Goal: Use online tool/utility: Utilize a website feature to perform a specific function

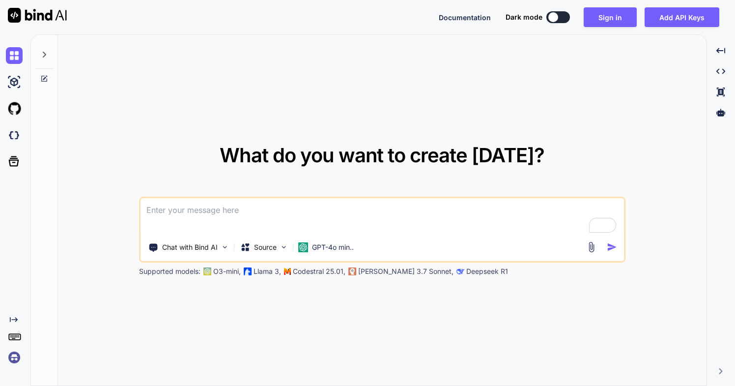
click at [291, 210] on textarea "To enrich screen reader interactions, please activate Accessibility in Grammarl…" at bounding box center [382, 216] width 483 height 36
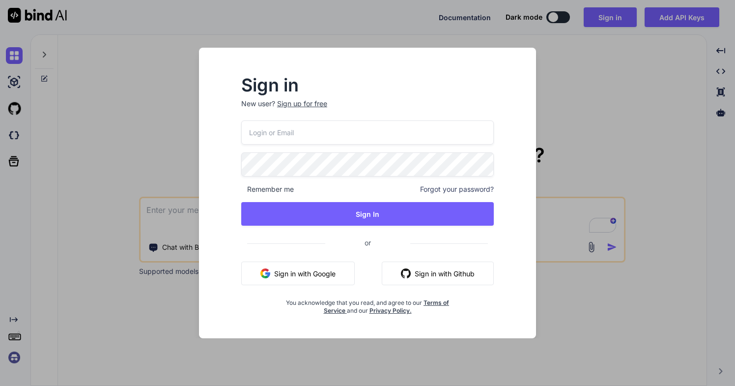
click at [313, 270] on button "Sign in with Google" at bounding box center [297, 273] width 113 height 24
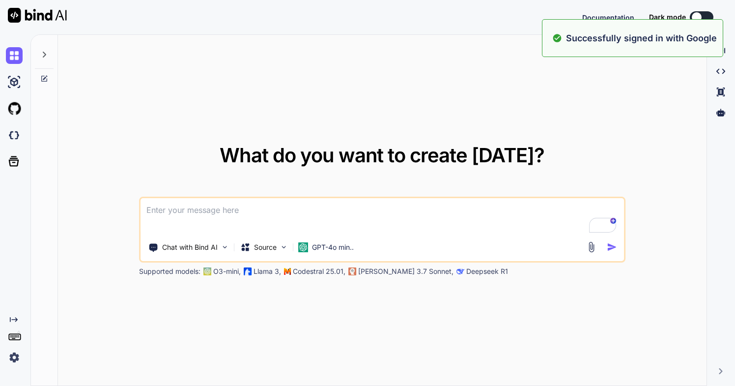
click at [301, 213] on textarea "To enrich screen reader interactions, please activate Accessibility in Grammarl…" at bounding box center [382, 216] width 483 height 36
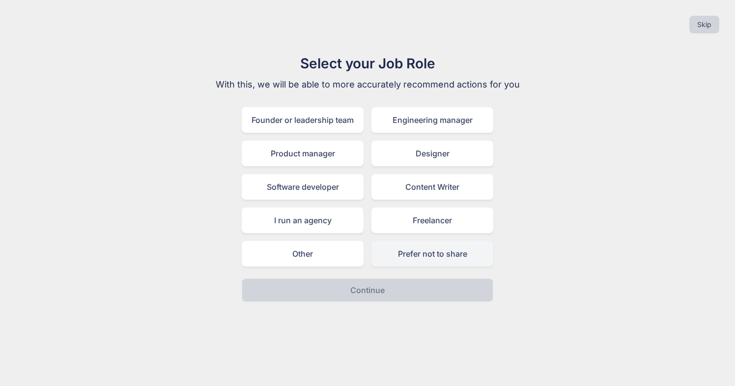
click at [416, 252] on div "Prefer not to share" at bounding box center [432, 254] width 122 height 26
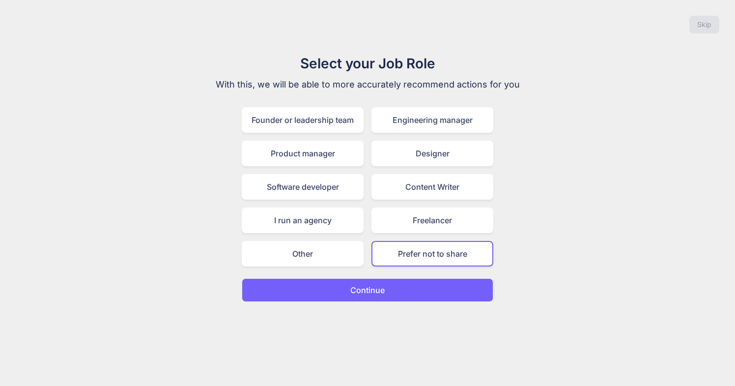
click at [401, 294] on button "Continue" at bounding box center [368, 290] width 252 height 24
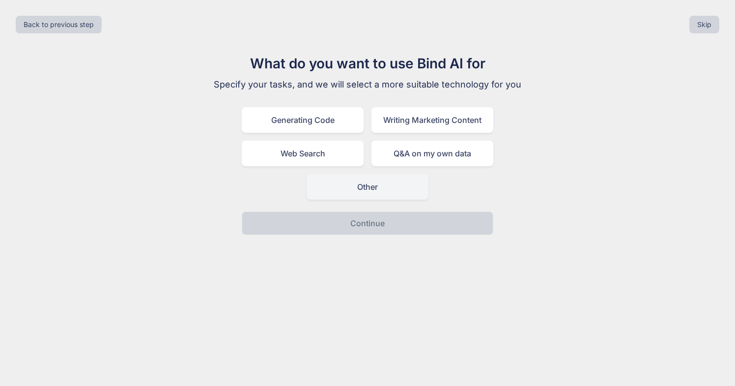
click at [378, 194] on div "Other" at bounding box center [368, 187] width 122 height 26
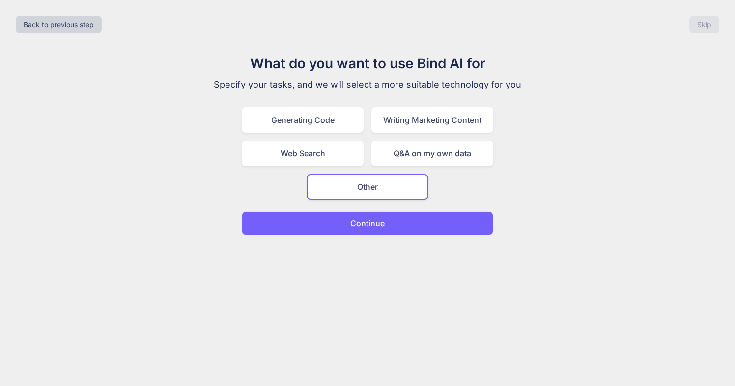
click at [375, 221] on p "Continue" at bounding box center [367, 223] width 34 height 12
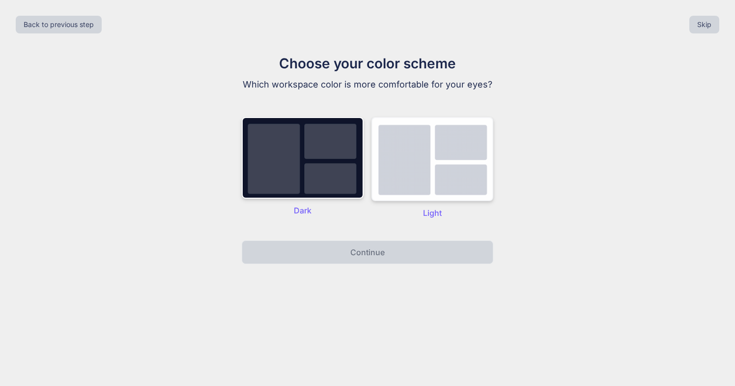
click at [407, 185] on img at bounding box center [432, 159] width 122 height 84
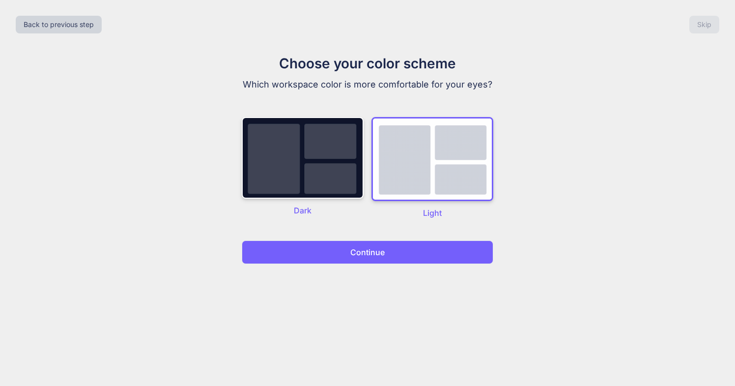
click at [385, 255] on button "Continue" at bounding box center [368, 252] width 252 height 24
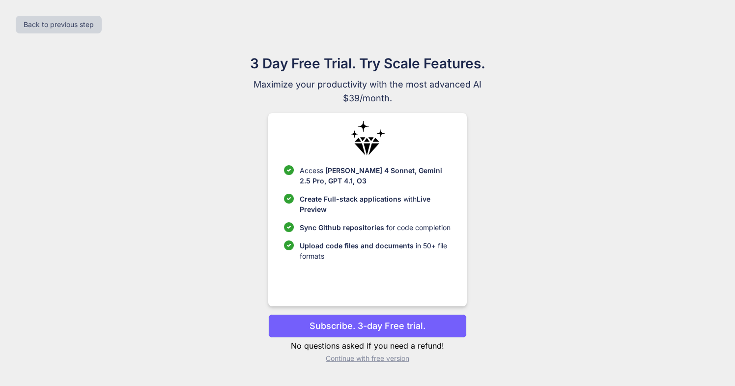
click at [396, 363] on div "3 Day Free Trial. Try Scale Features. Maximize your productivity with the most …" at bounding box center [367, 212] width 440 height 318
click at [373, 360] on p "Continue with free version" at bounding box center [367, 358] width 198 height 10
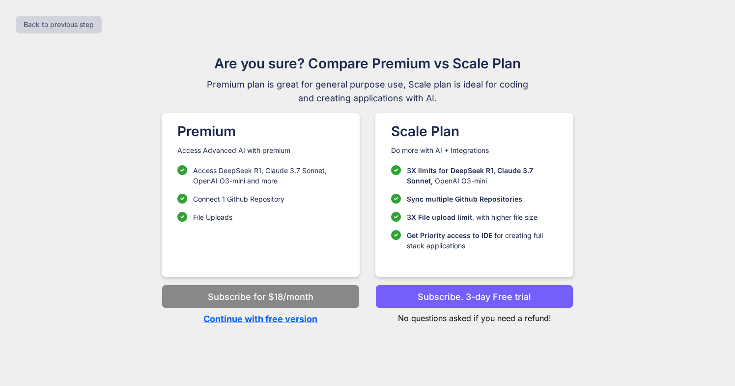
click at [299, 323] on p "Continue with free version" at bounding box center [261, 318] width 198 height 13
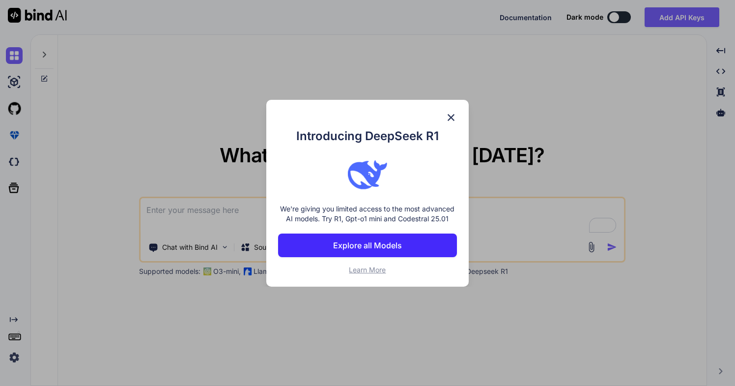
click at [451, 117] on img at bounding box center [451, 118] width 12 height 12
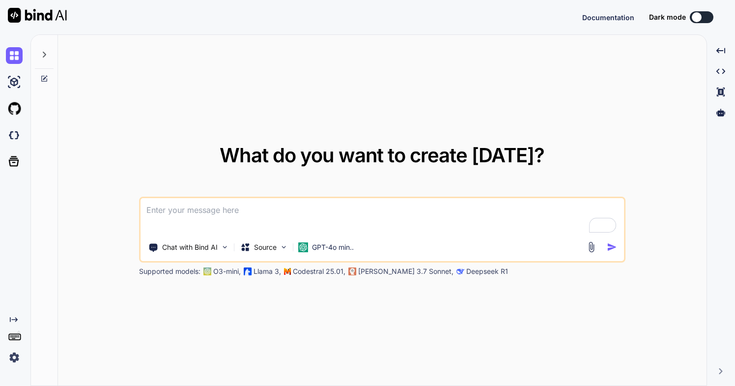
click at [326, 212] on textarea "To enrich screen reader interactions, please activate Accessibility in Grammarl…" at bounding box center [382, 216] width 483 height 36
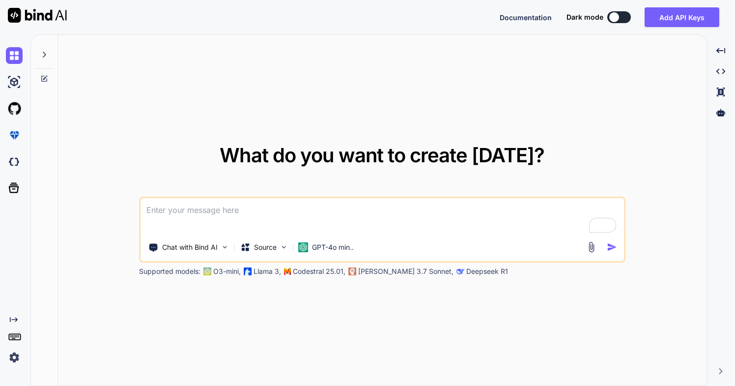
click at [283, 213] on textarea "To enrich screen reader interactions, please activate Accessibility in Grammarl…" at bounding box center [382, 216] width 483 height 36
paste textarea "Lor ips do sitame cons-adipi elitseddo eius tempori ut Labore ETDO Magnaaliq (e…"
type textarea "Lor ips do sitame cons-adipi elitseddo eius tempori ut Labore ETDO Magnaaliq (e…"
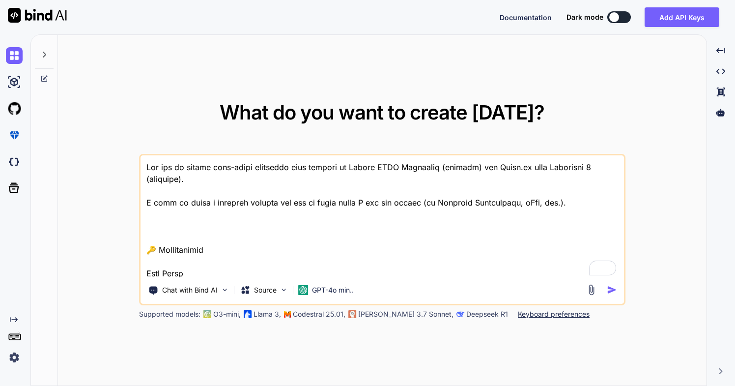
scroll to position [3090, 0]
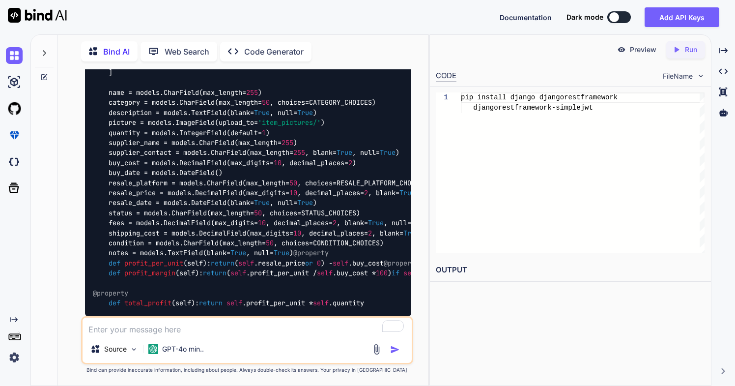
scroll to position [1412, 0]
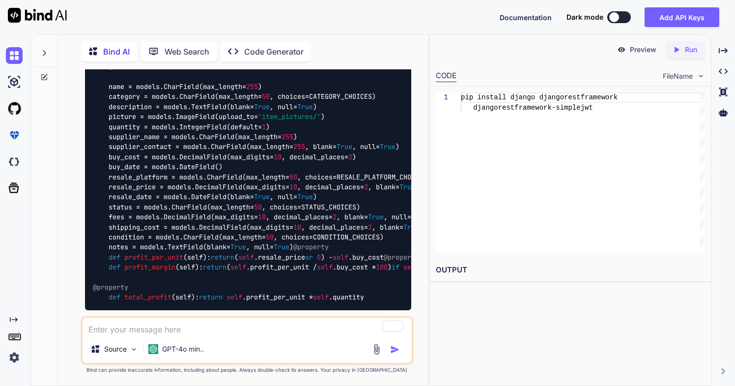
click at [685, 57] on div "Created with Pixso. Run" at bounding box center [685, 50] width 39 height 18
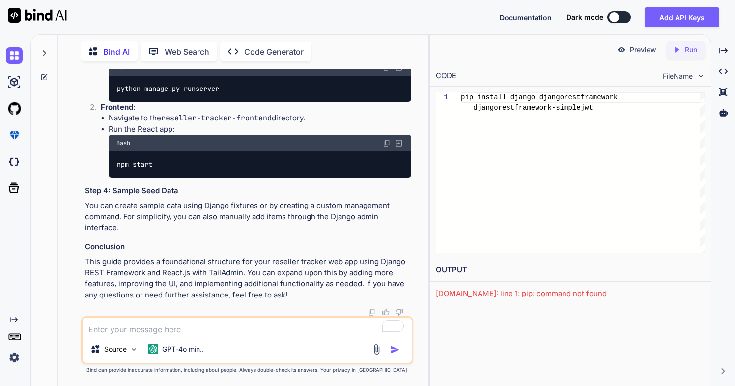
scroll to position [4081, 0]
